Goal: Find specific page/section: Find specific page/section

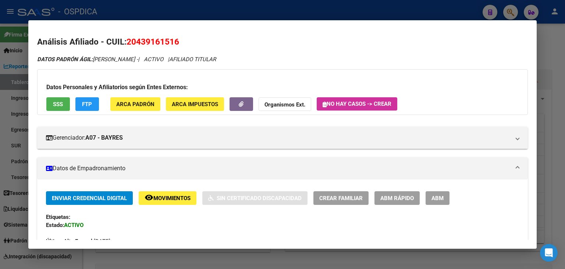
scroll to position [221, 0]
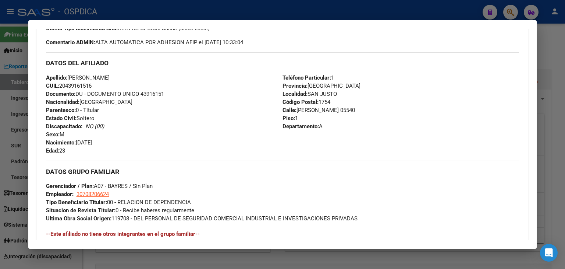
click at [439, 13] on div at bounding box center [282, 134] width 565 height 269
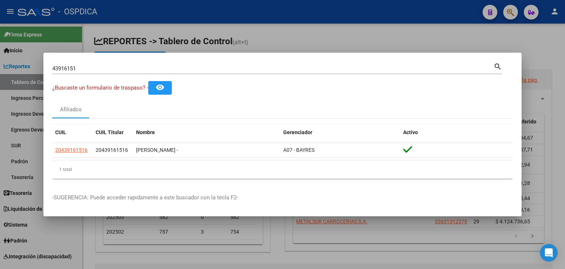
click at [507, 14] on div at bounding box center [282, 134] width 565 height 269
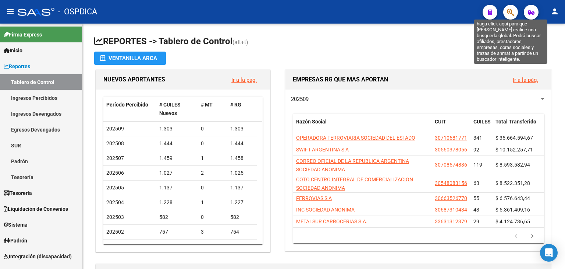
click at [507, 14] on icon "button" at bounding box center [510, 12] width 7 height 8
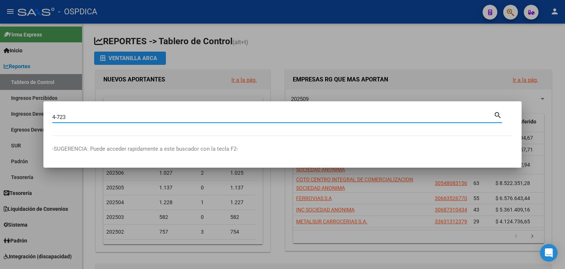
type input "4-723"
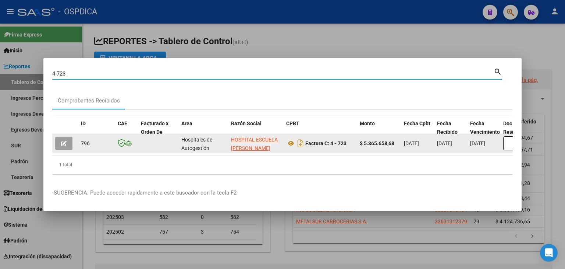
click at [349, 143] on div "Factura C: 4 - 723" at bounding box center [320, 143] width 68 height 12
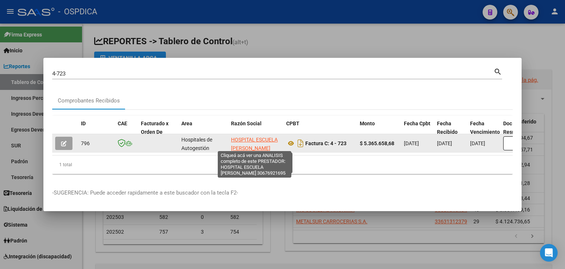
click at [257, 136] on span "HOSPITAL ESCUELA [PERSON_NAME]" at bounding box center [254, 143] width 47 height 14
type textarea "30676921695"
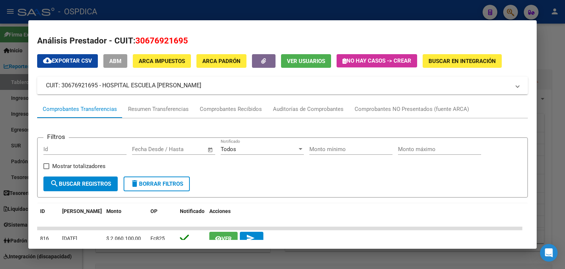
scroll to position [0, 0]
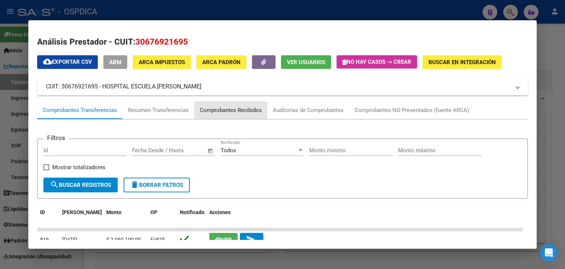
click at [210, 108] on div "Comprobantes Recibidos" at bounding box center [231, 110] width 62 height 8
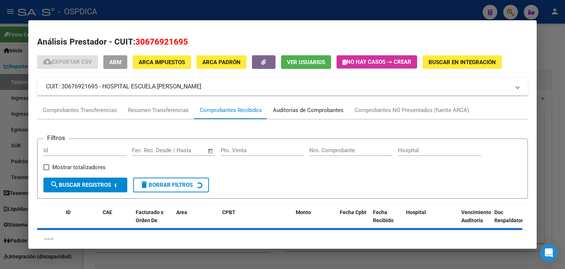
click at [325, 112] on div "Auditorías de Comprobantes" at bounding box center [308, 110] width 71 height 8
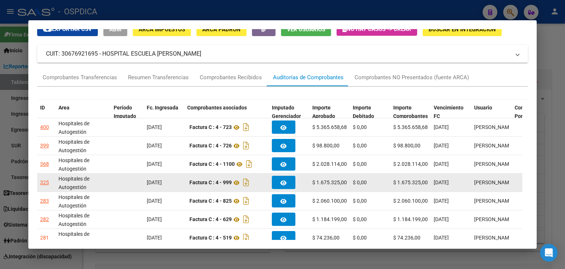
scroll to position [37, 0]
